Goal: Obtain resource: Download file/media

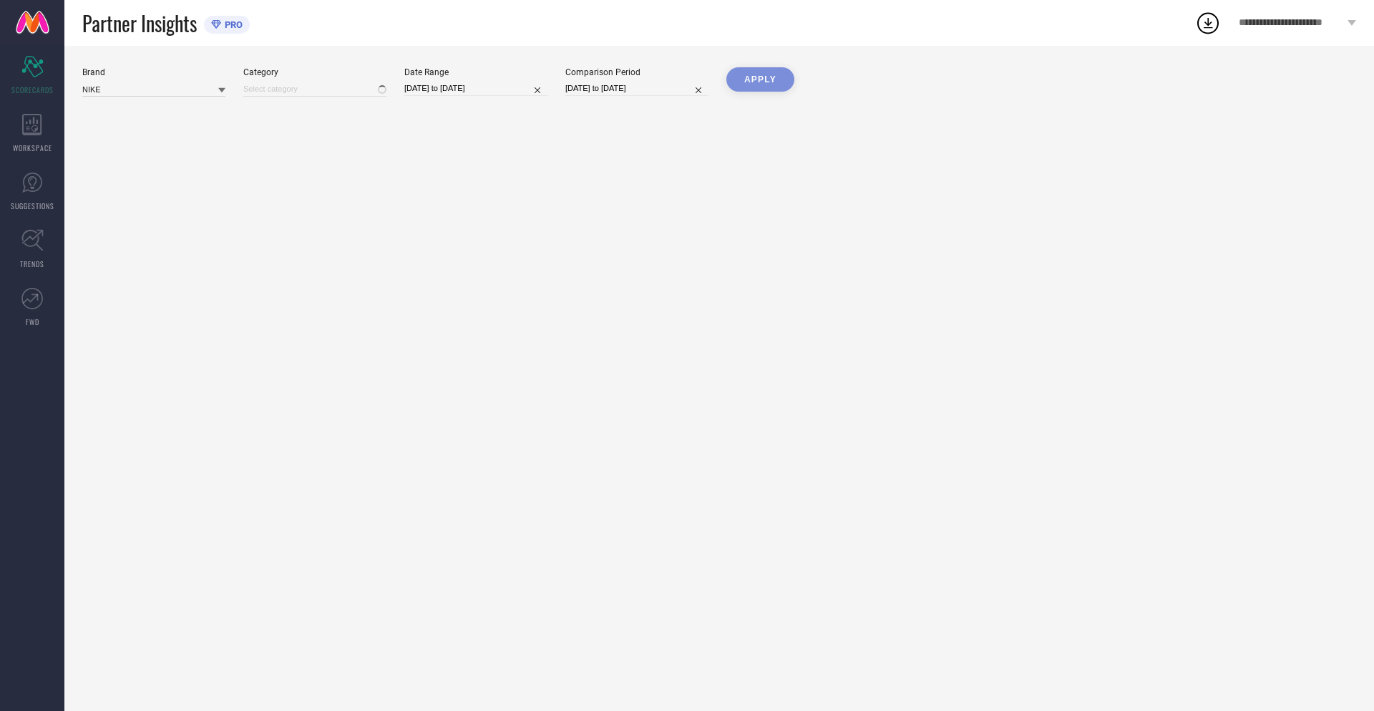
type input "All"
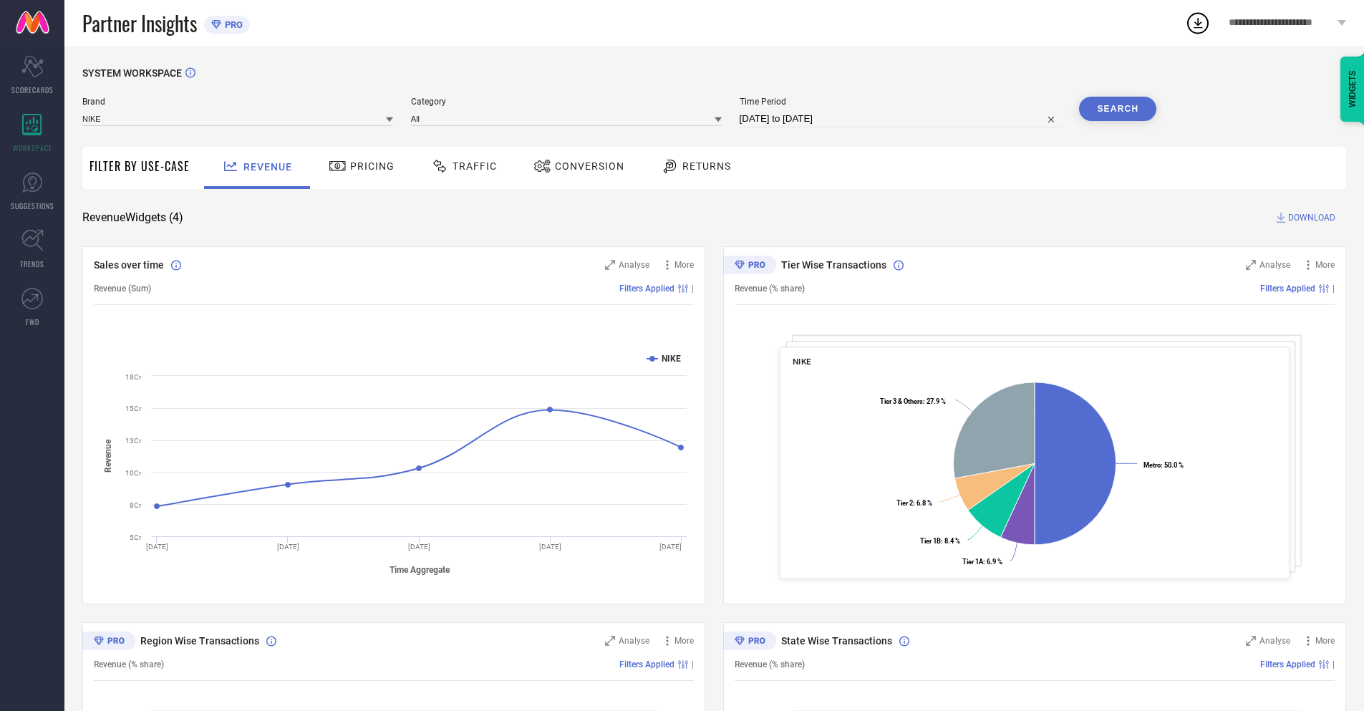
click at [574, 167] on span "Conversion" at bounding box center [589, 165] width 69 height 11
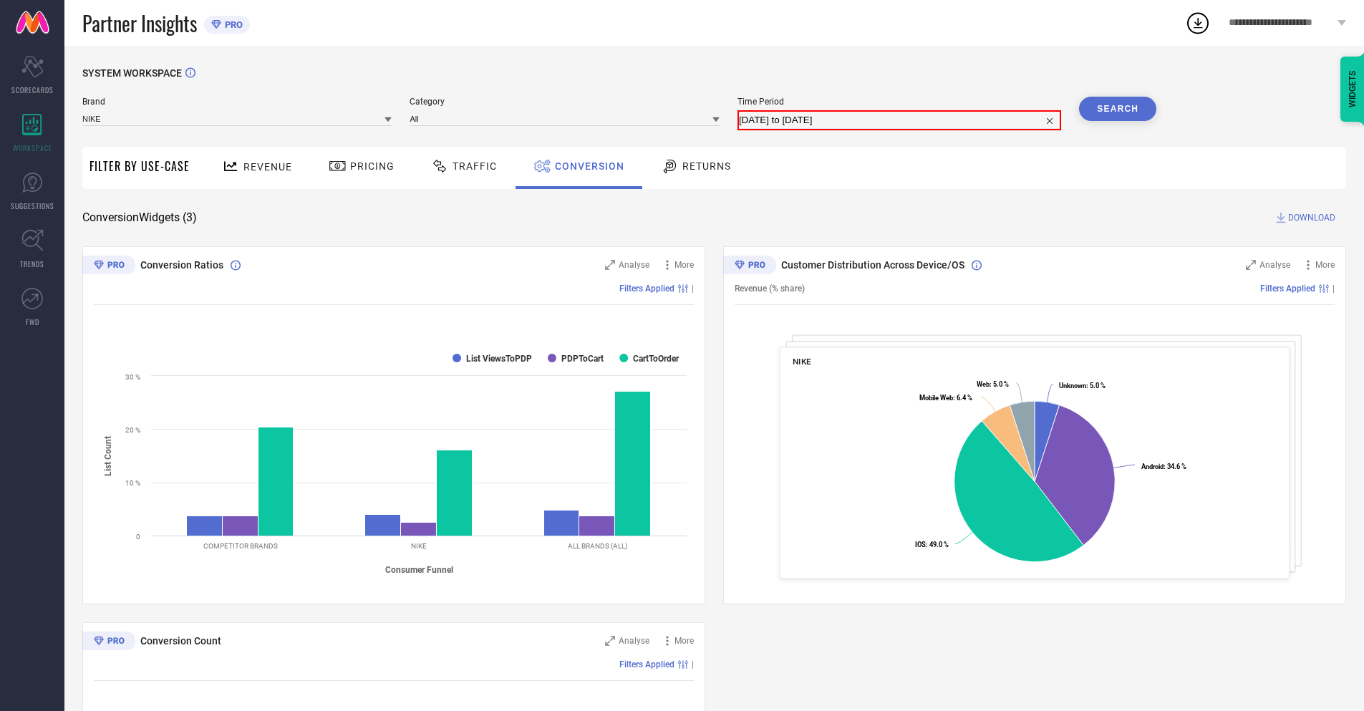
click at [899, 119] on input "[DATE] to [DATE]" at bounding box center [899, 120] width 321 height 17
select select "7"
select select "2025"
select select "8"
select select "2025"
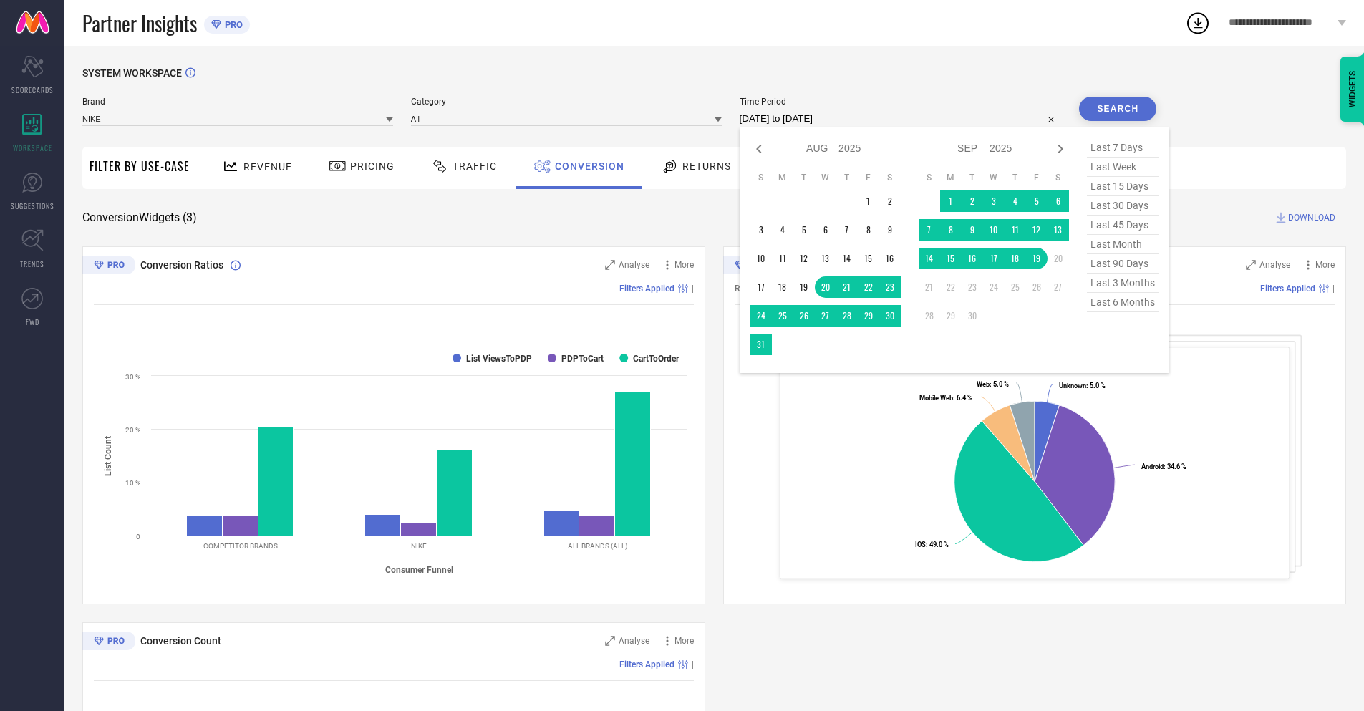
select select "8"
select select "2025"
select select "9"
select select "2025"
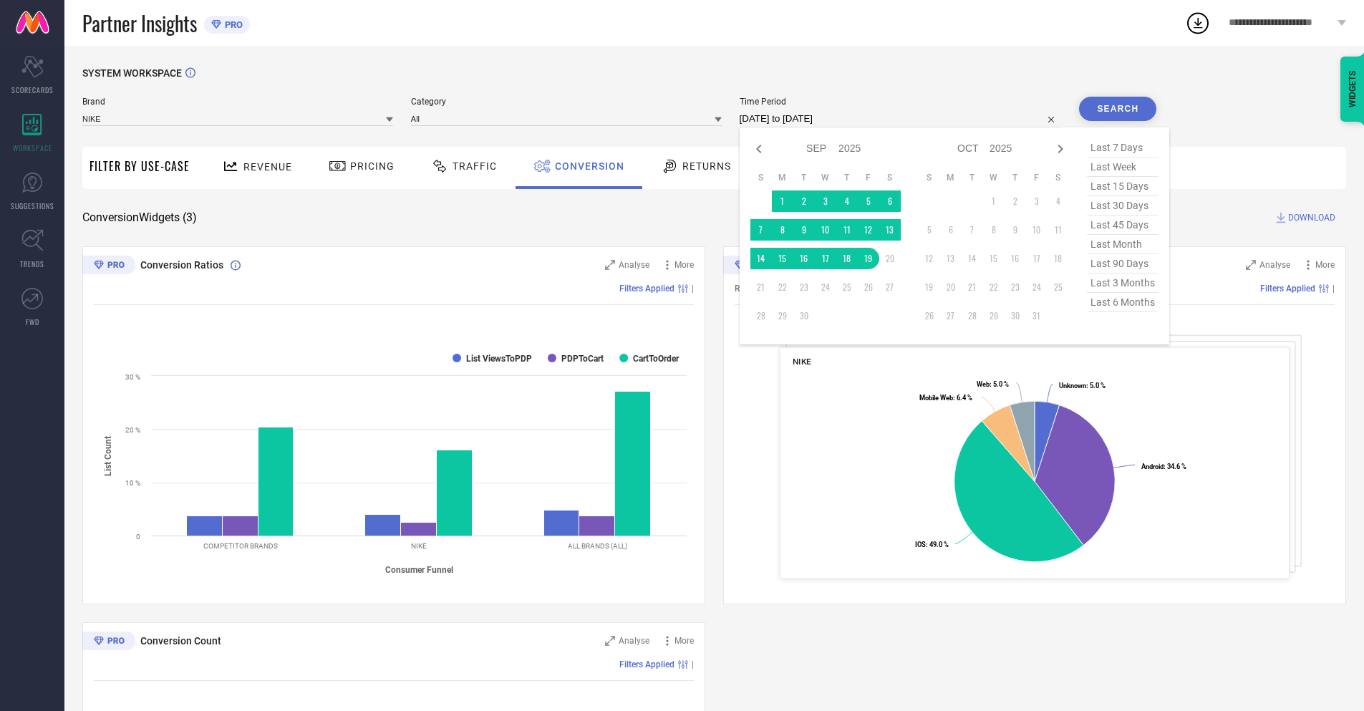
click at [865, 258] on td "19" at bounding box center [868, 258] width 21 height 21
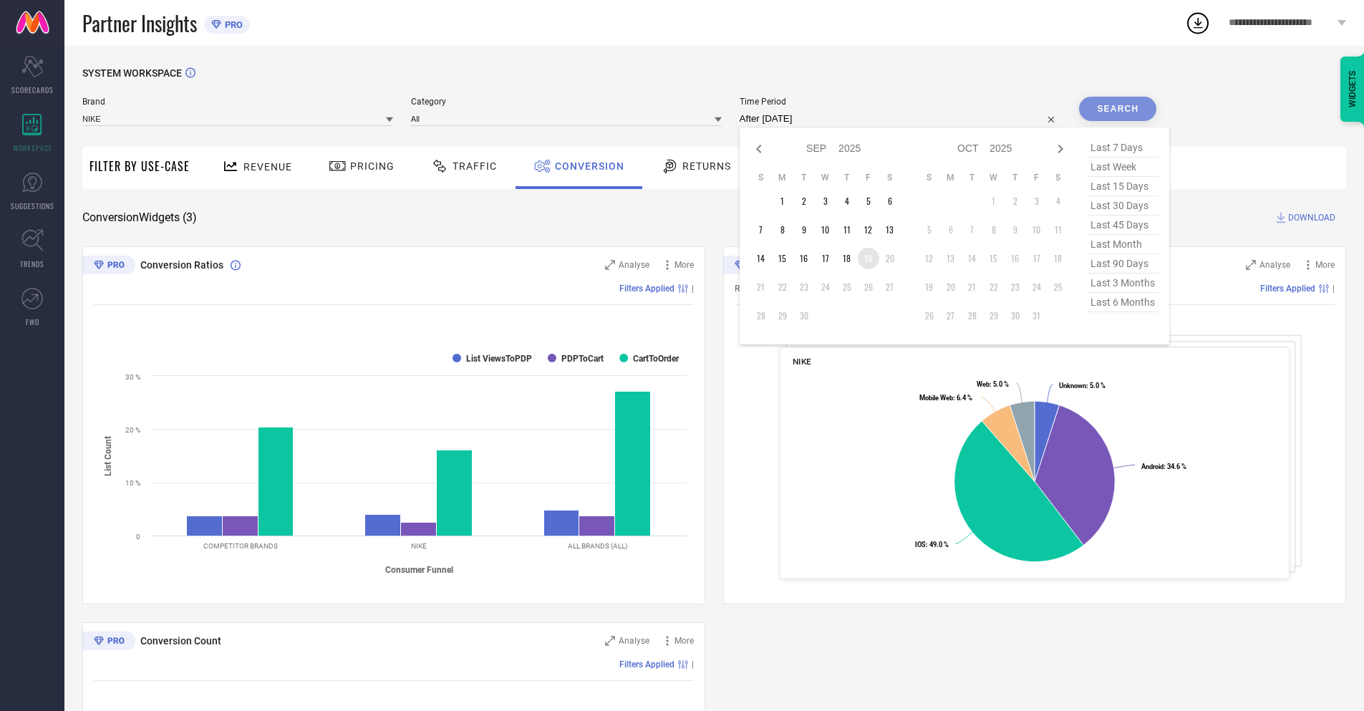
type input "[DATE] to [DATE]"
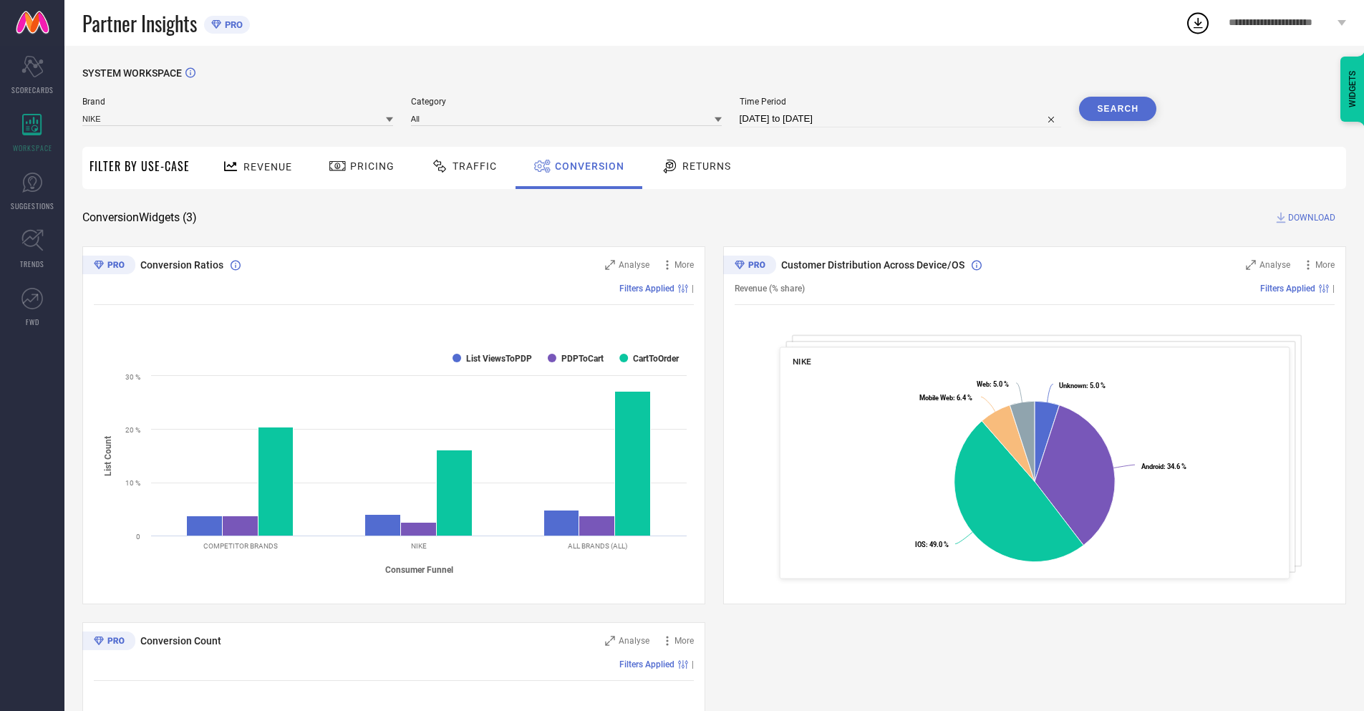
click at [1117, 109] on button "Search" at bounding box center [1117, 109] width 77 height 24
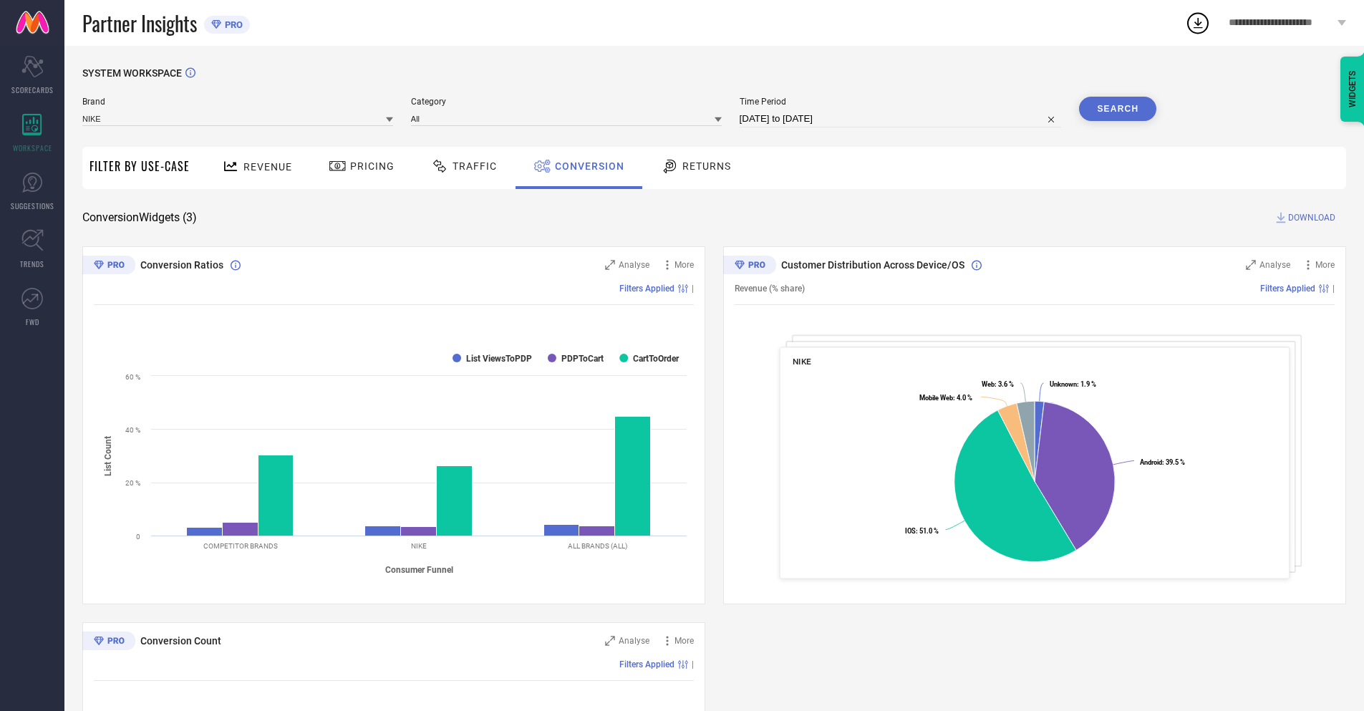
click at [1311, 218] on span "DOWNLOAD" at bounding box center [1311, 217] width 47 height 14
